Goal: Task Accomplishment & Management: Manage account settings

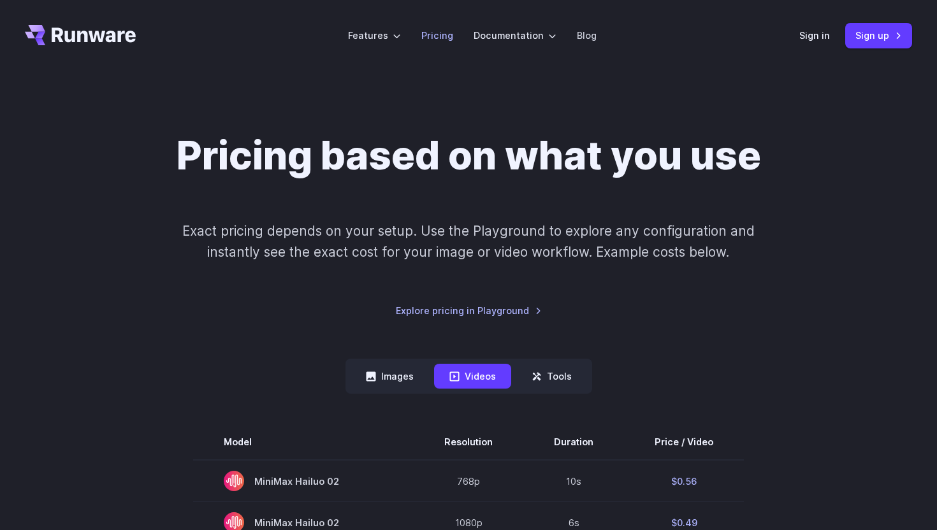
click at [435, 34] on link "Pricing" at bounding box center [437, 35] width 32 height 15
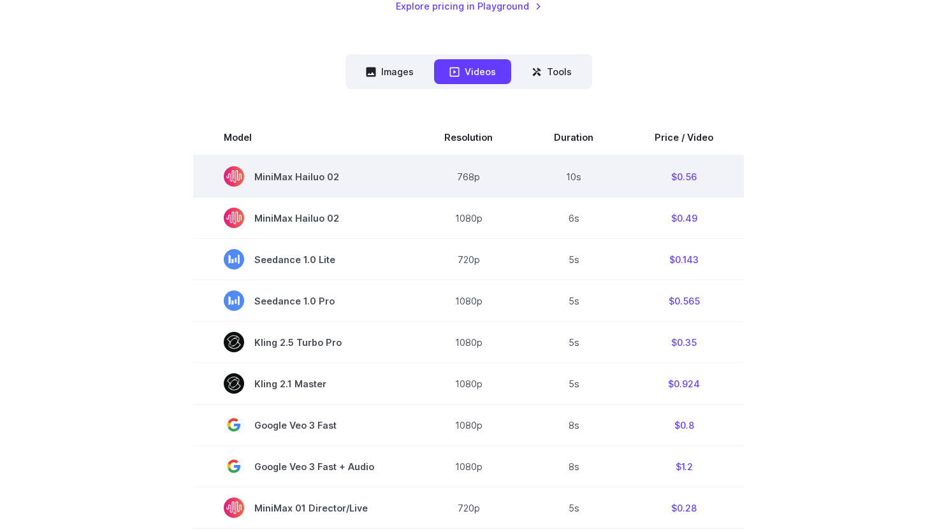
scroll to position [296, 0]
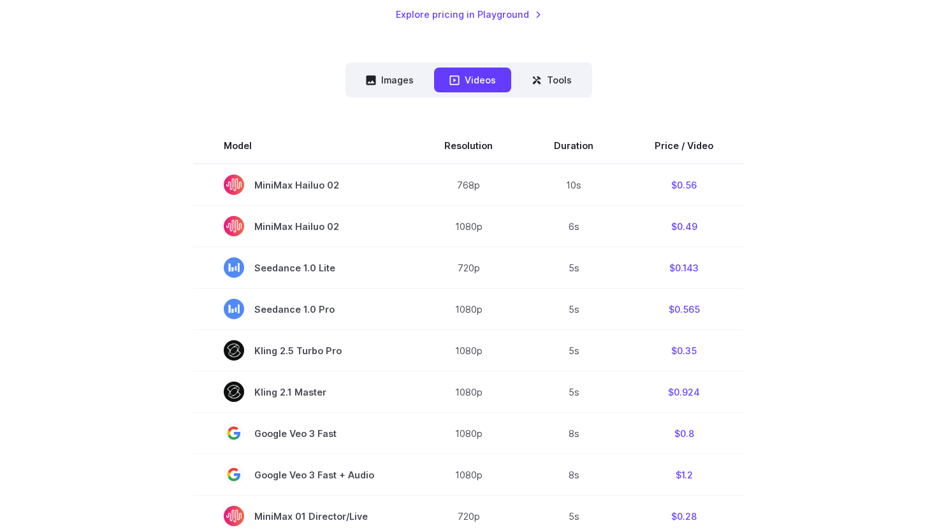
click at [383, 92] on nav "Images Videos Tools ****** ****** *****" at bounding box center [468, 79] width 247 height 35
click at [386, 83] on button "Images" at bounding box center [389, 80] width 78 height 25
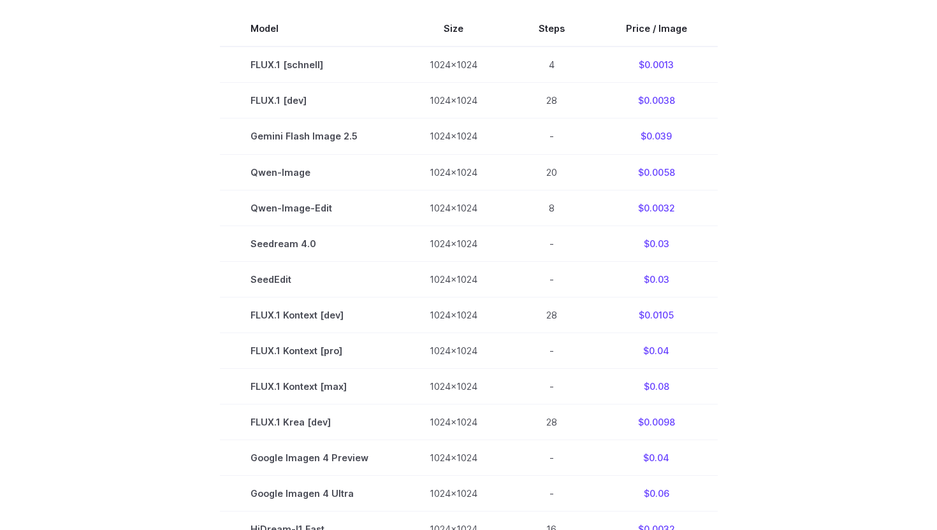
scroll to position [0, 0]
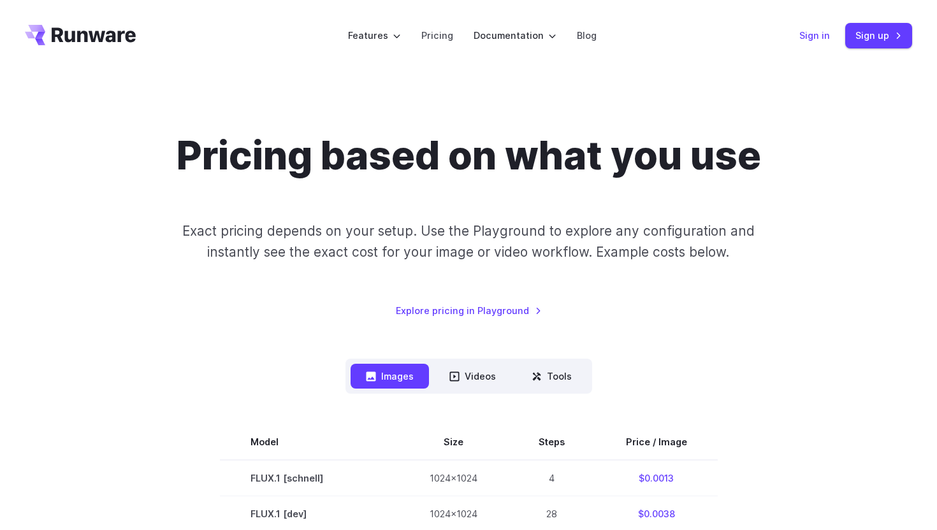
click at [817, 35] on link "Sign in" at bounding box center [814, 35] width 31 height 15
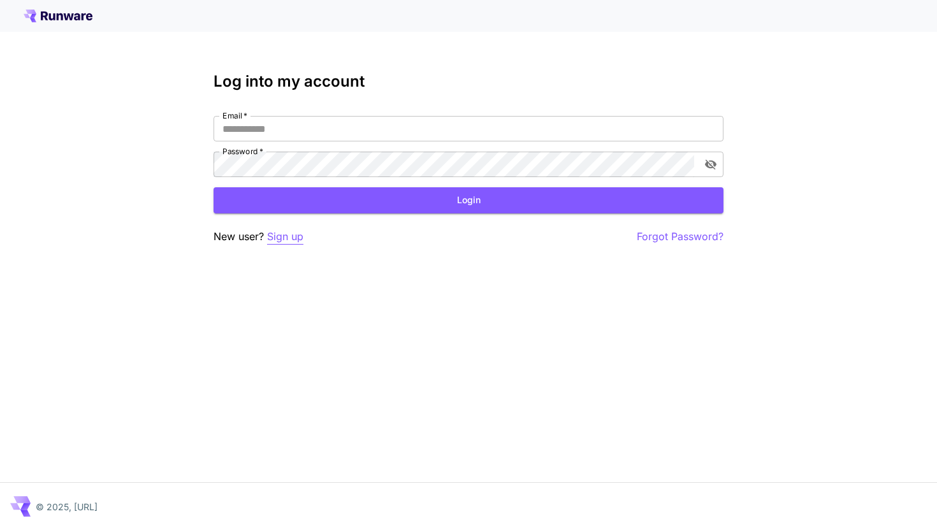
click at [290, 238] on p "Sign up" at bounding box center [285, 237] width 36 height 16
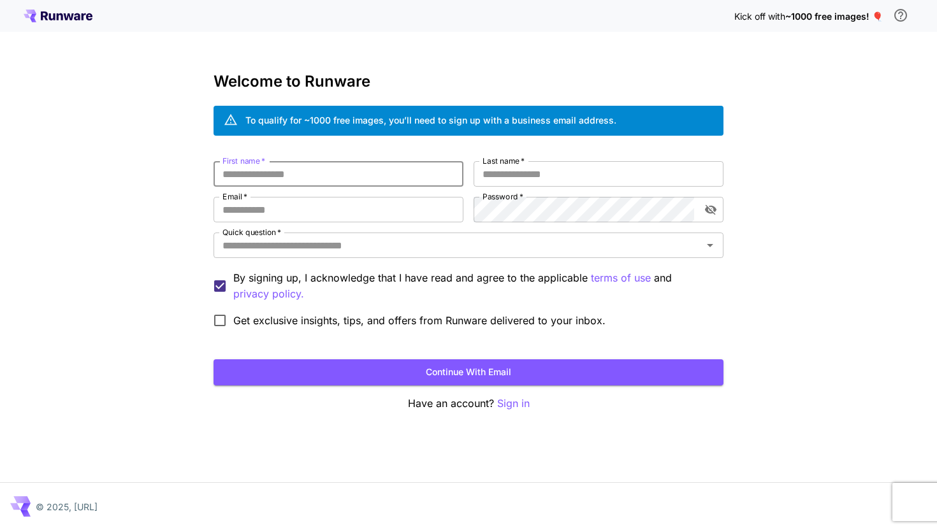
click at [419, 176] on input "First name   *" at bounding box center [338, 173] width 250 height 25
click at [492, 169] on input "Last name   *" at bounding box center [598, 173] width 250 height 25
click at [404, 174] on input "First name   *" at bounding box center [338, 173] width 250 height 25
click at [394, 203] on input "Email   *" at bounding box center [338, 209] width 250 height 25
type input "**********"
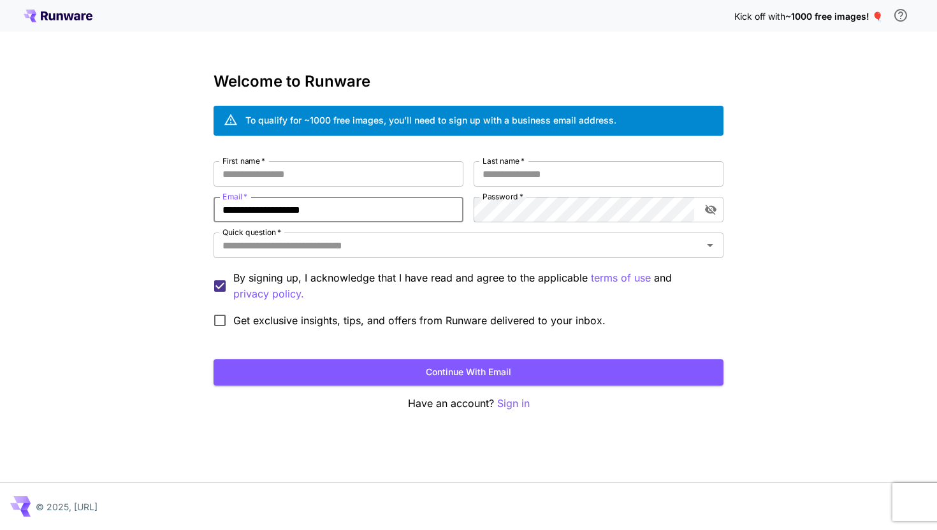
click at [359, 190] on div "**********" at bounding box center [468, 247] width 510 height 173
click at [359, 181] on input "First name   *" at bounding box center [338, 173] width 250 height 25
type input "*****"
click at [550, 176] on input "Last name   *" at bounding box center [598, 173] width 250 height 25
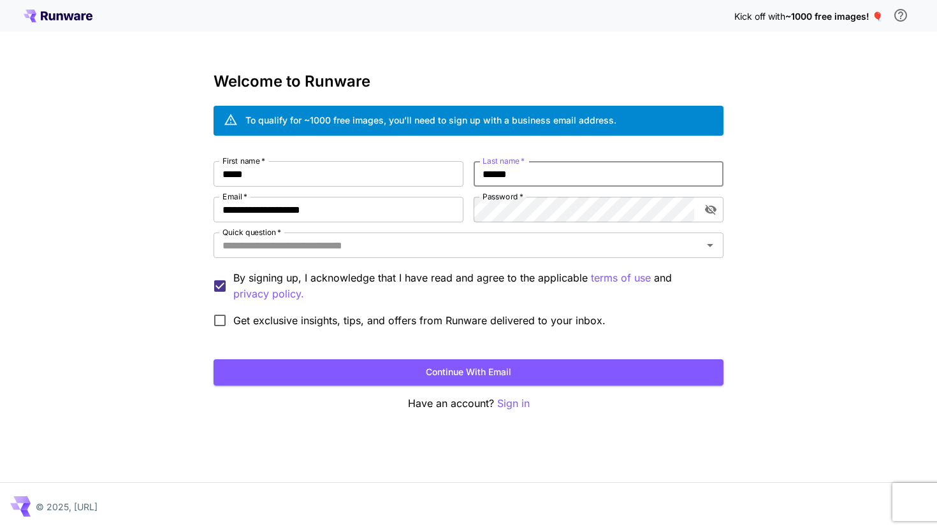
type input "******"
click at [489, 241] on input "Quick question   *" at bounding box center [457, 245] width 481 height 18
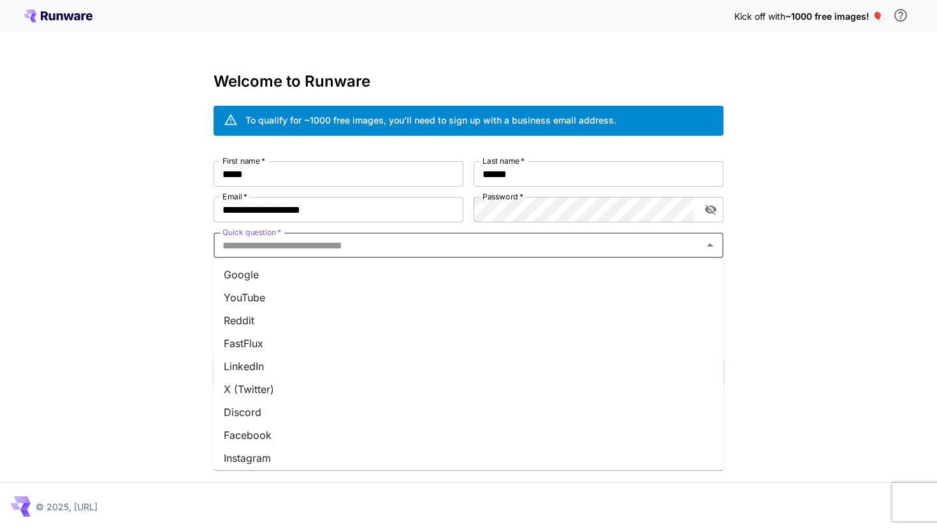
click at [475, 269] on li "Google" at bounding box center [468, 274] width 510 height 23
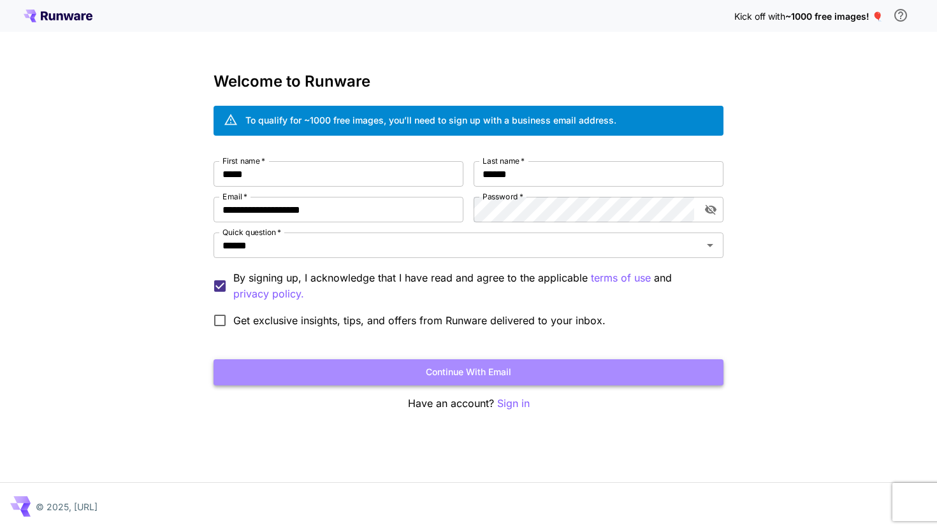
click at [424, 366] on button "Continue with email" at bounding box center [468, 372] width 510 height 26
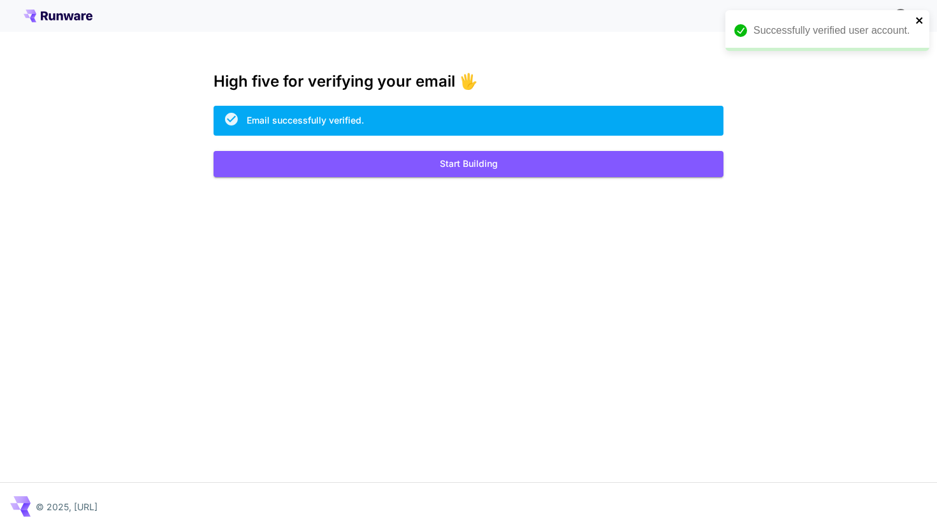
click at [916, 19] on icon "close" at bounding box center [919, 20] width 9 height 10
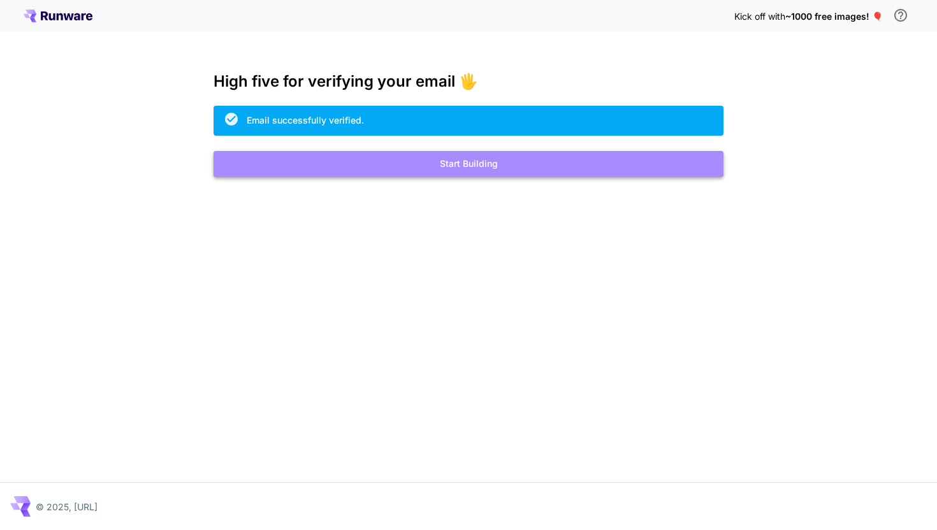
click at [599, 164] on button "Start Building" at bounding box center [468, 164] width 510 height 26
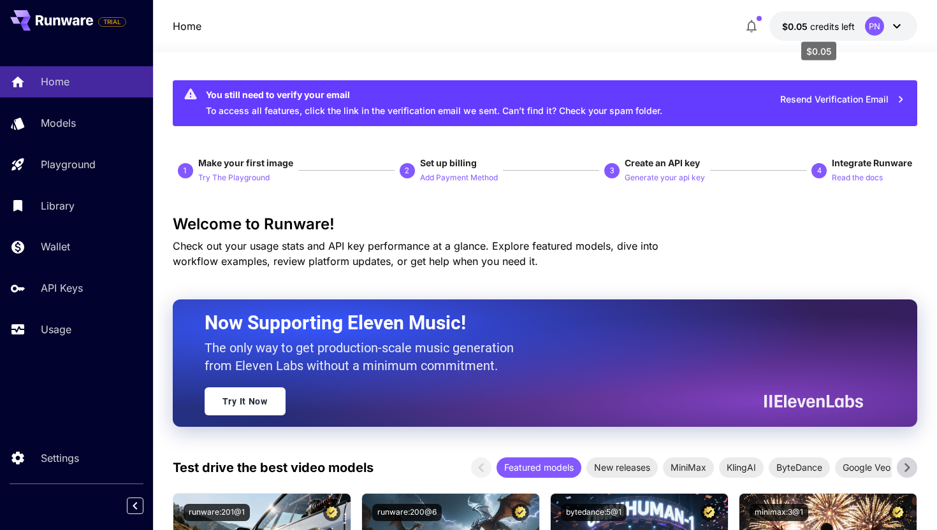
click at [824, 29] on span "credits left" at bounding box center [832, 26] width 45 height 11
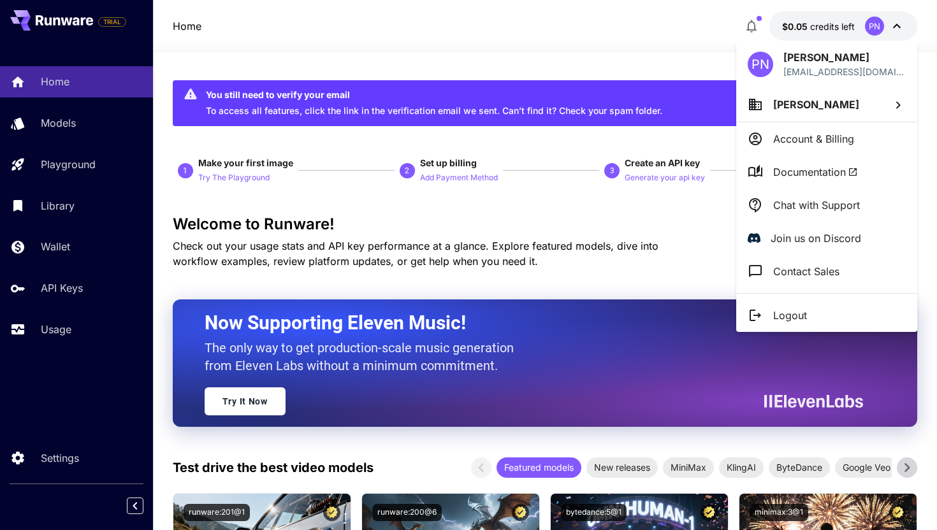
click at [838, 138] on p "Account & Billing" at bounding box center [813, 138] width 81 height 15
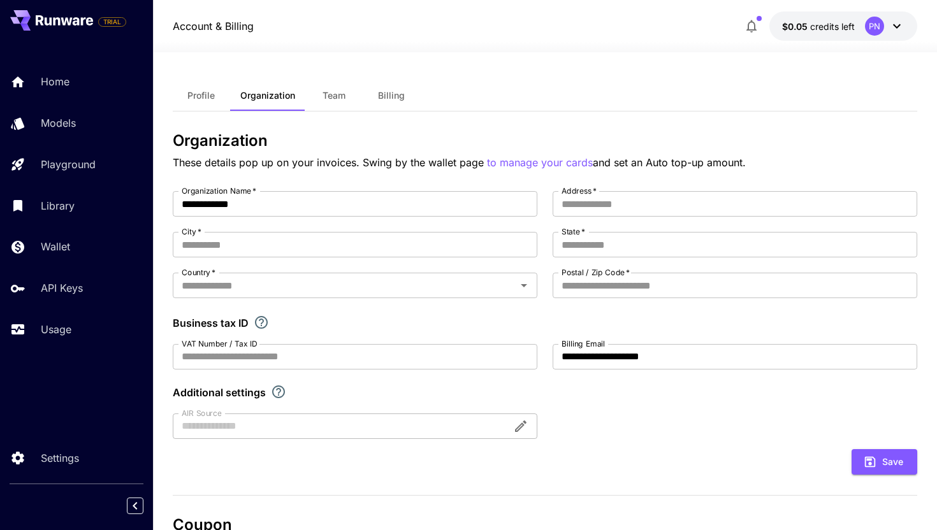
click at [393, 97] on span "Billing" at bounding box center [391, 95] width 27 height 11
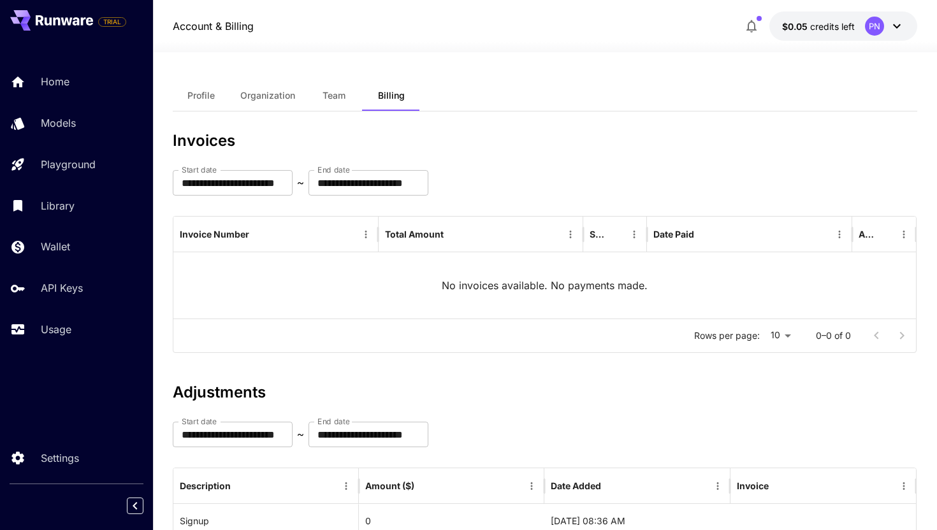
click at [212, 99] on span "Profile" at bounding box center [200, 95] width 27 height 11
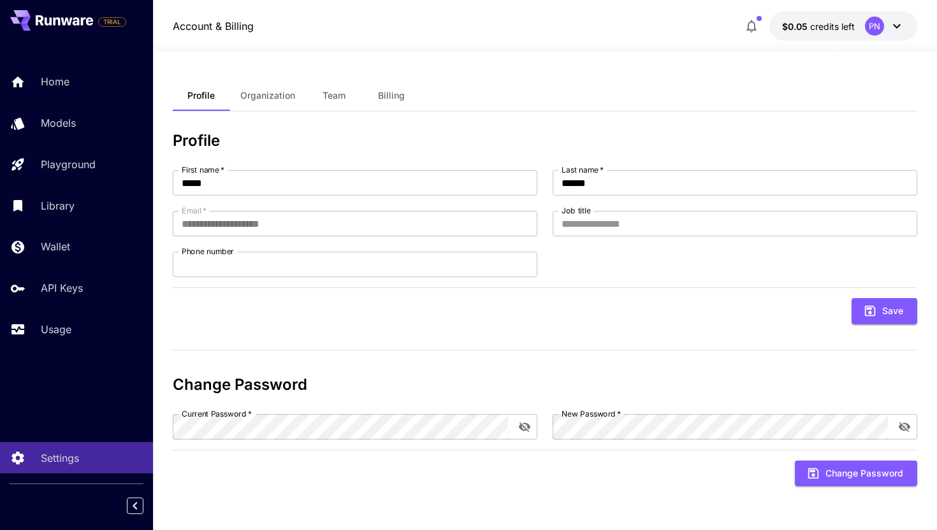
click at [273, 100] on span "Organization" at bounding box center [267, 95] width 55 height 11
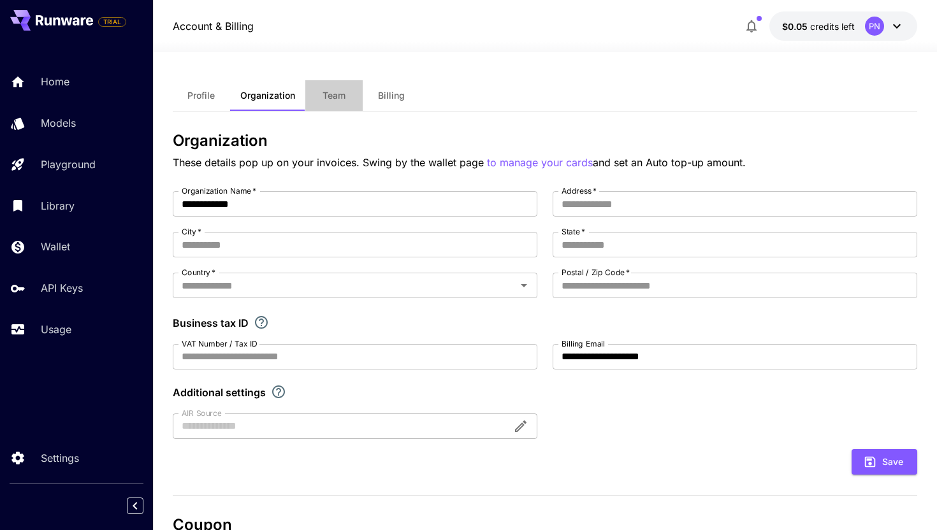
click at [344, 99] on span "Team" at bounding box center [333, 95] width 23 height 11
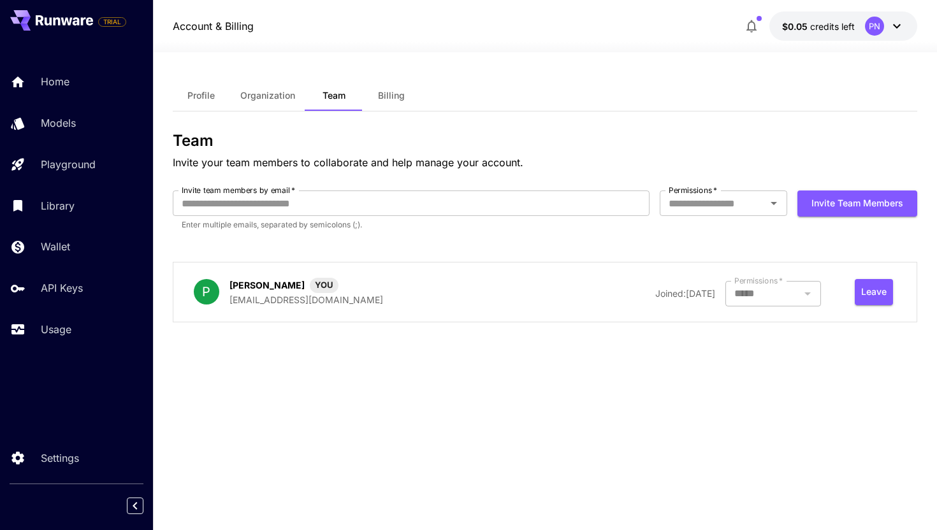
click at [385, 99] on span "Billing" at bounding box center [391, 95] width 27 height 11
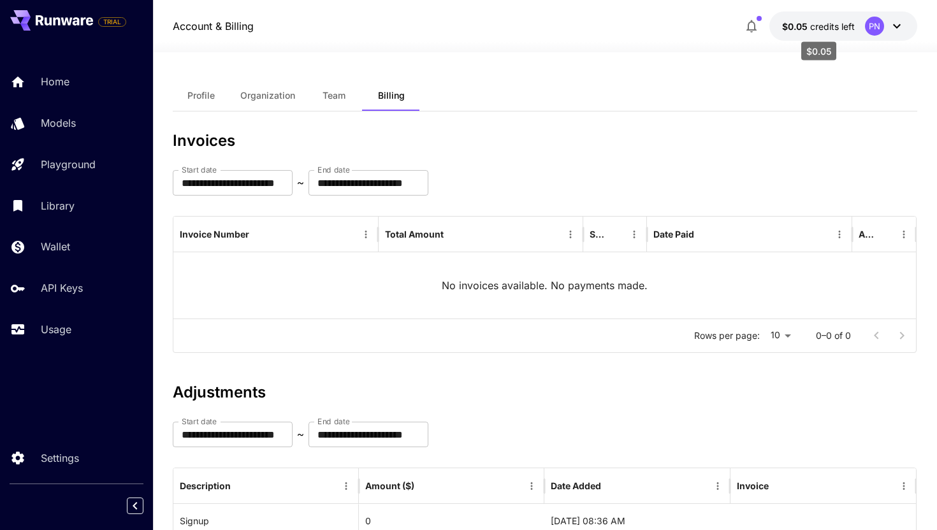
click at [798, 24] on span "$0.05" at bounding box center [796, 26] width 28 height 11
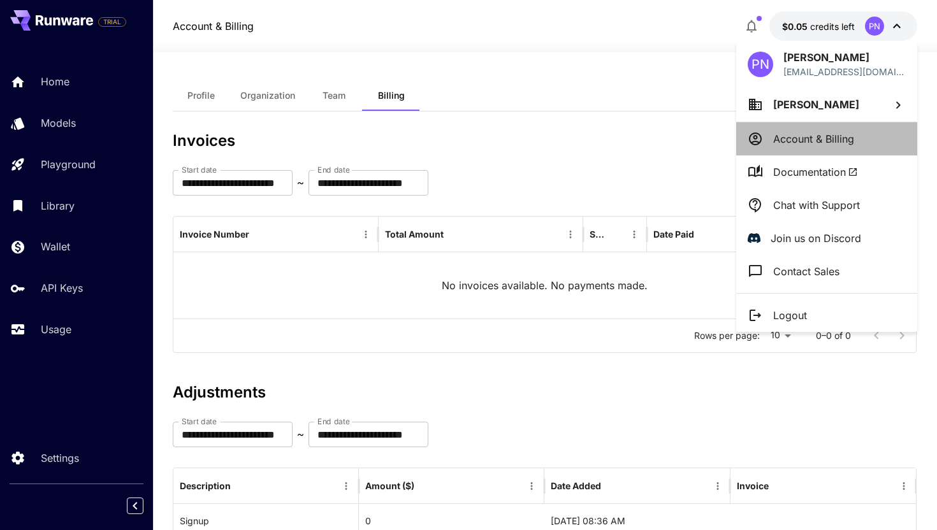
click at [800, 134] on p "Account & Billing" at bounding box center [813, 138] width 81 height 15
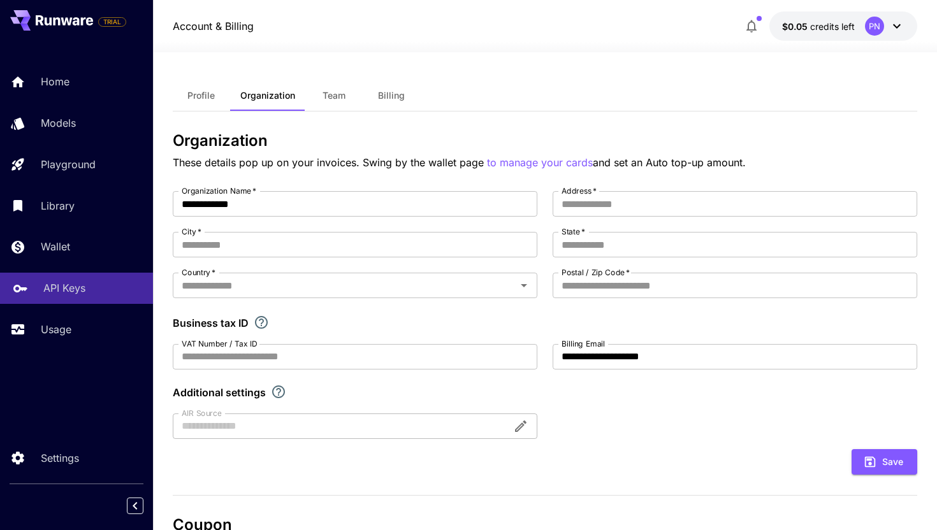
click at [59, 292] on p "API Keys" at bounding box center [64, 287] width 42 height 15
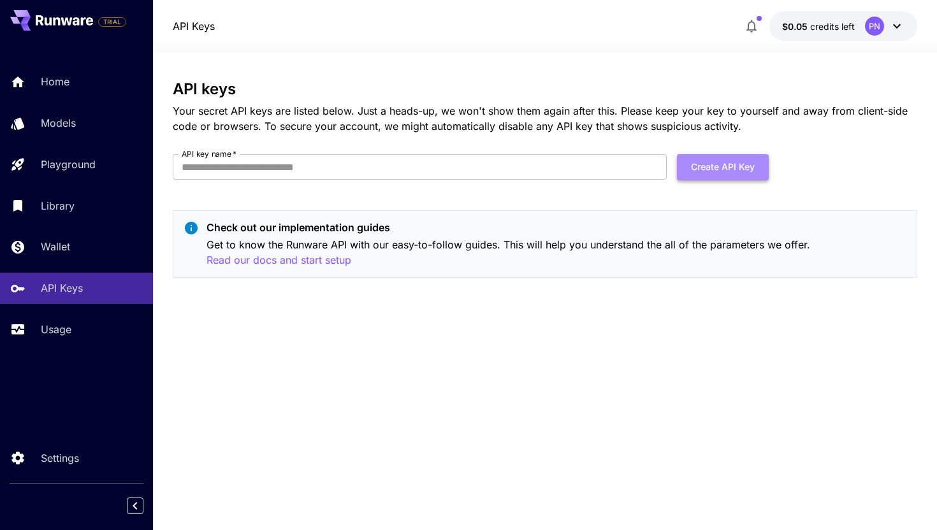
click at [723, 176] on button "Create API Key" at bounding box center [723, 167] width 92 height 26
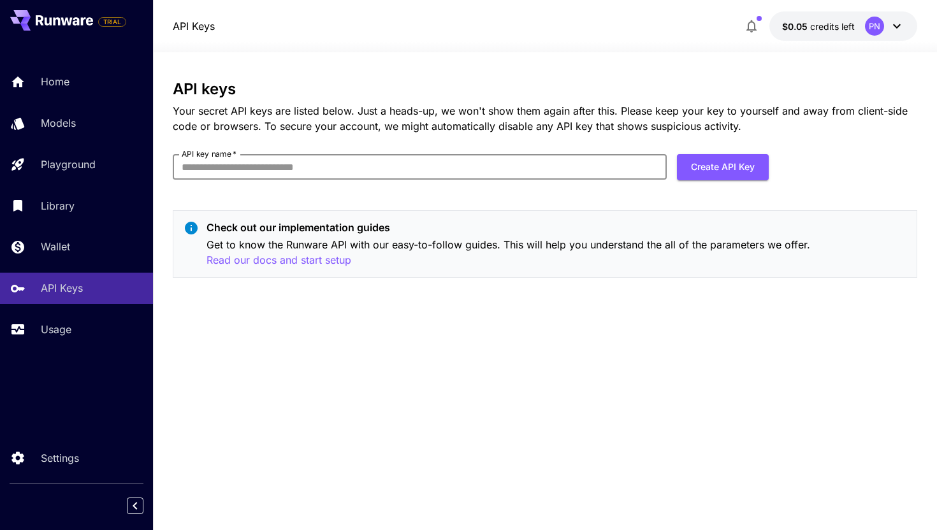
click at [556, 169] on input "API key name   *" at bounding box center [420, 166] width 494 height 25
type input "**********"
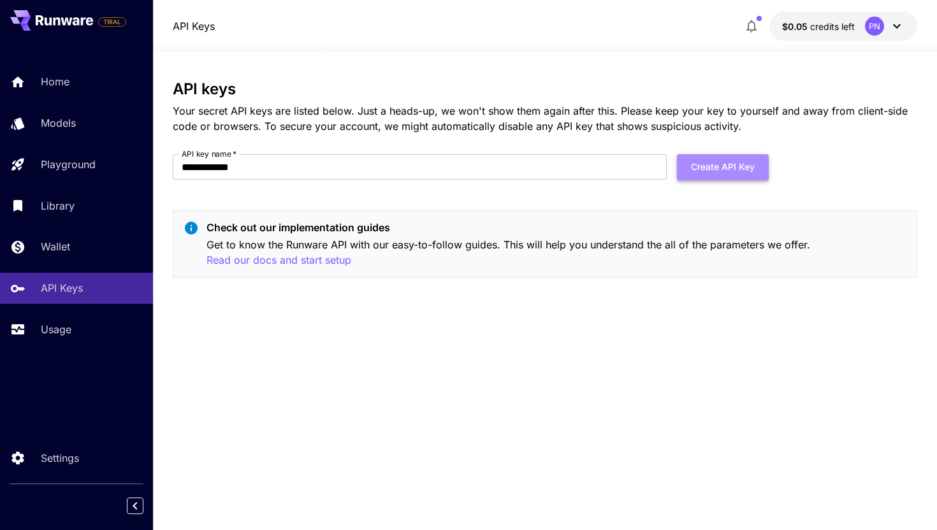
click at [750, 168] on button "Create API Key" at bounding box center [723, 167] width 92 height 26
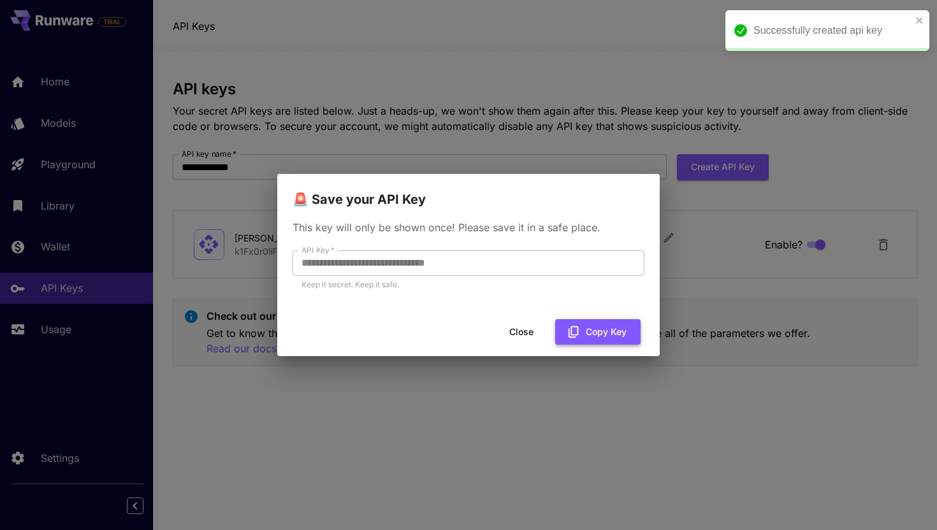
click at [600, 326] on button "Copy Key" at bounding box center [597, 332] width 85 height 26
click at [679, 277] on div "**********" at bounding box center [468, 265] width 937 height 530
click at [565, 128] on div "**********" at bounding box center [468, 265] width 937 height 530
click at [528, 327] on button "Close" at bounding box center [520, 332] width 57 height 26
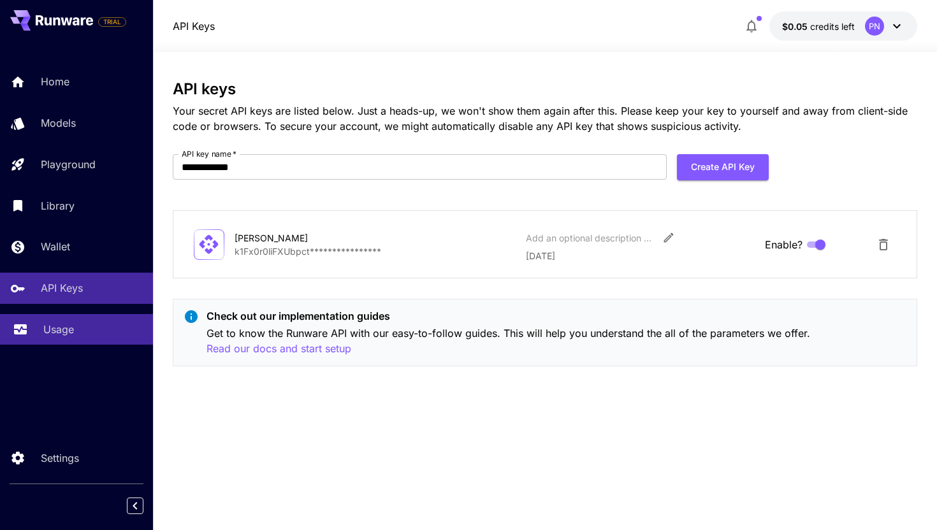
click at [38, 327] on link "Usage" at bounding box center [76, 329] width 153 height 31
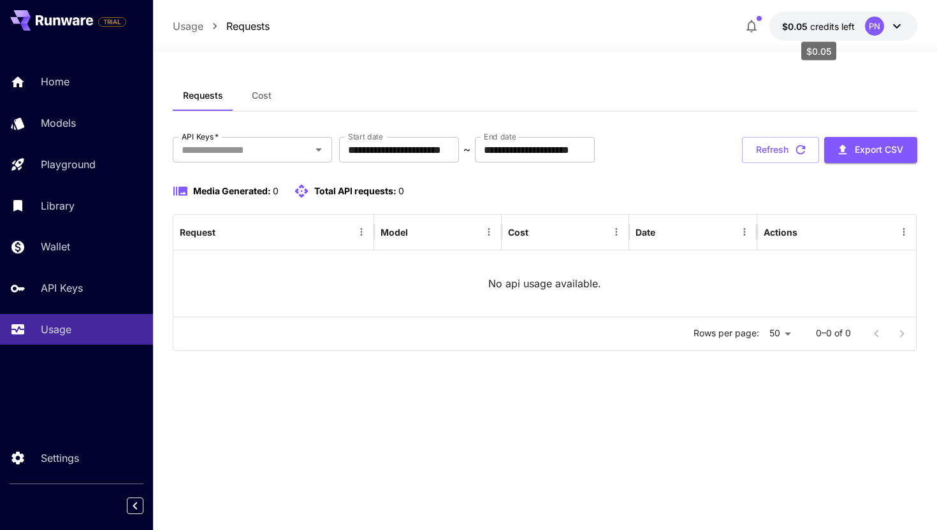
click at [800, 30] on span "$0.05" at bounding box center [796, 26] width 28 height 11
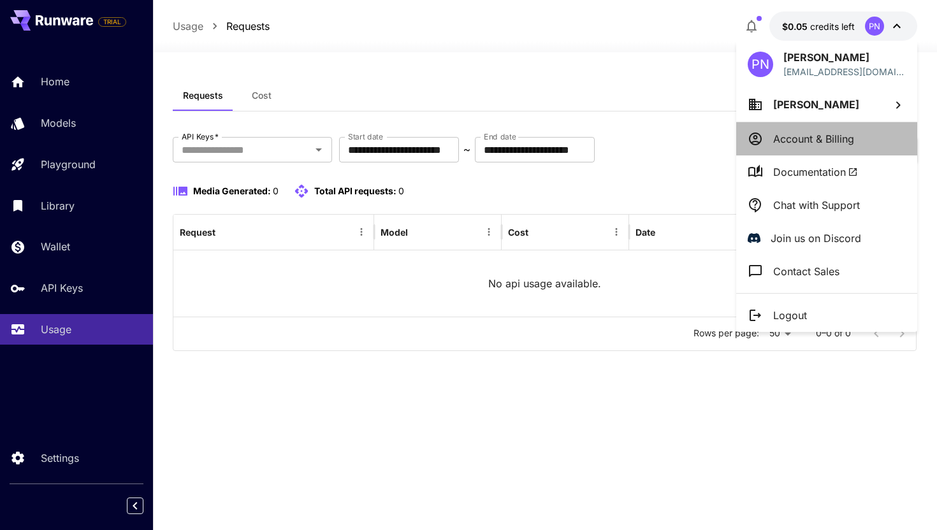
click at [817, 146] on li "Account & Billing" at bounding box center [826, 138] width 181 height 33
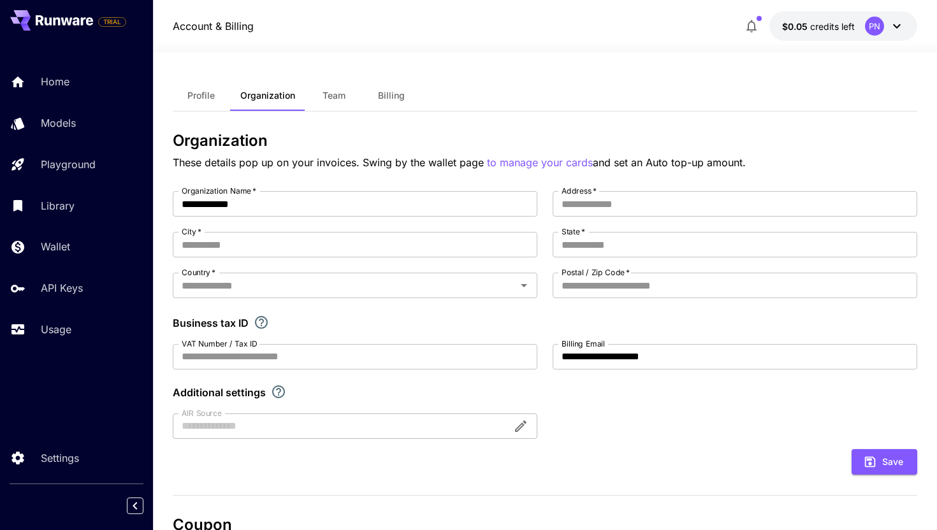
click at [332, 100] on span "Team" at bounding box center [333, 95] width 23 height 11
